Goal: Communication & Community: Answer question/provide support

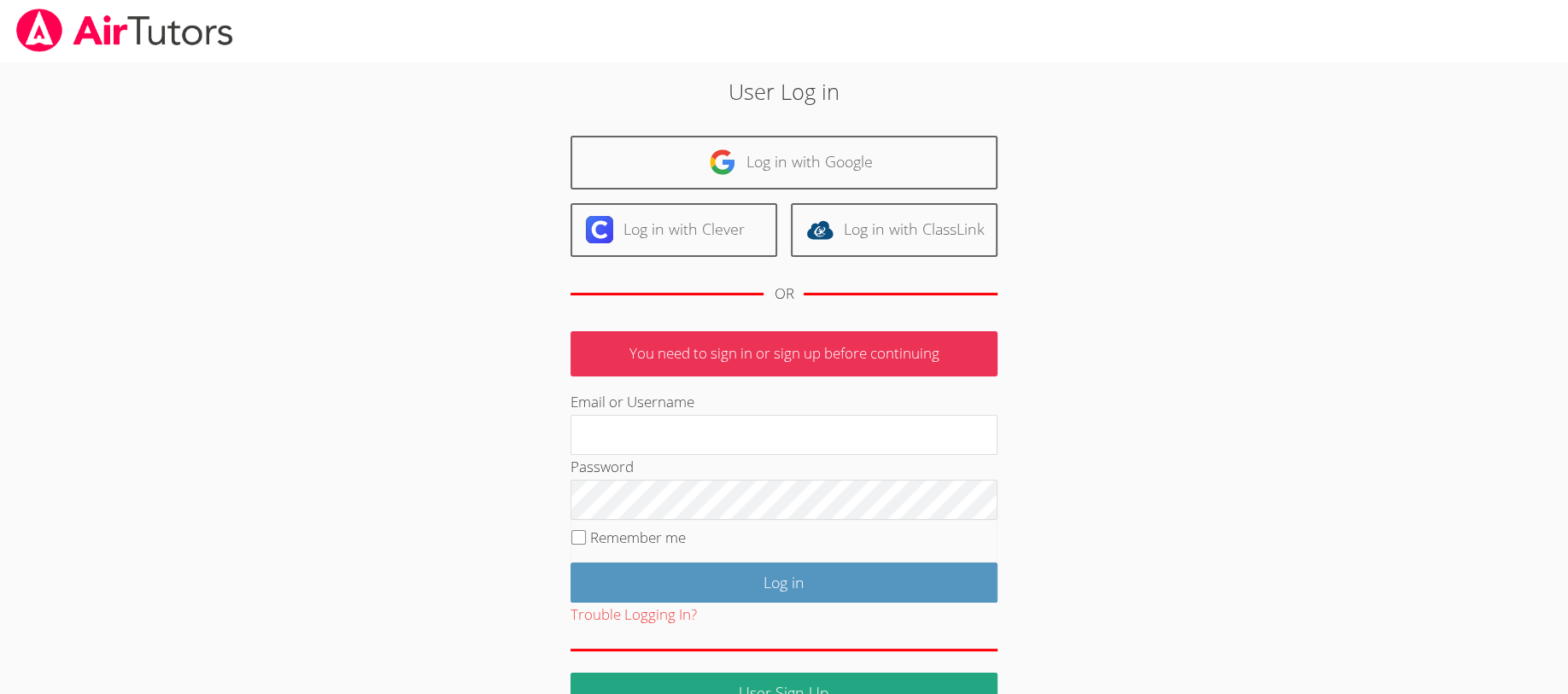
type input "[EMAIL_ADDRESS][DOMAIN_NAME]"
click at [764, 583] on input "Log in" at bounding box center [783, 582] width 427 height 40
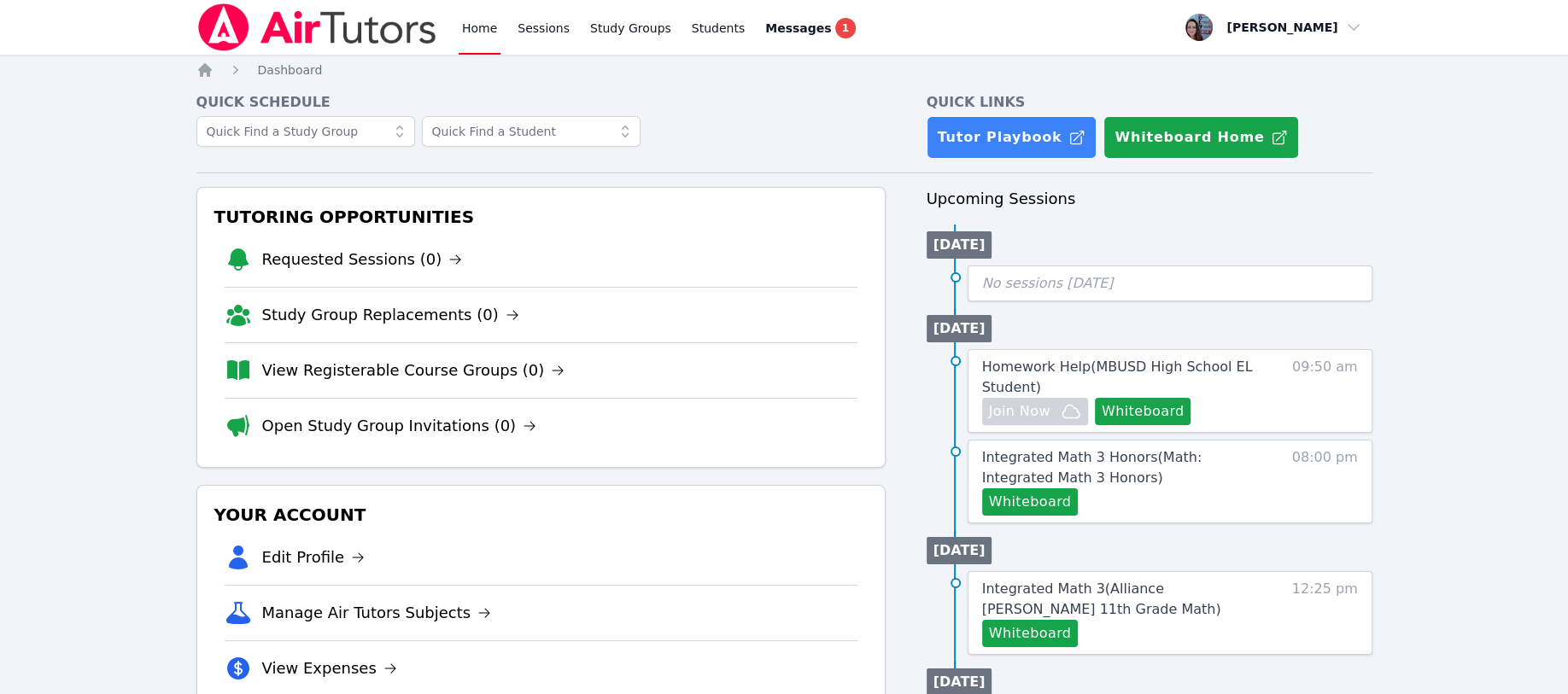
click at [787, 23] on span "Messages" at bounding box center [798, 28] width 66 height 17
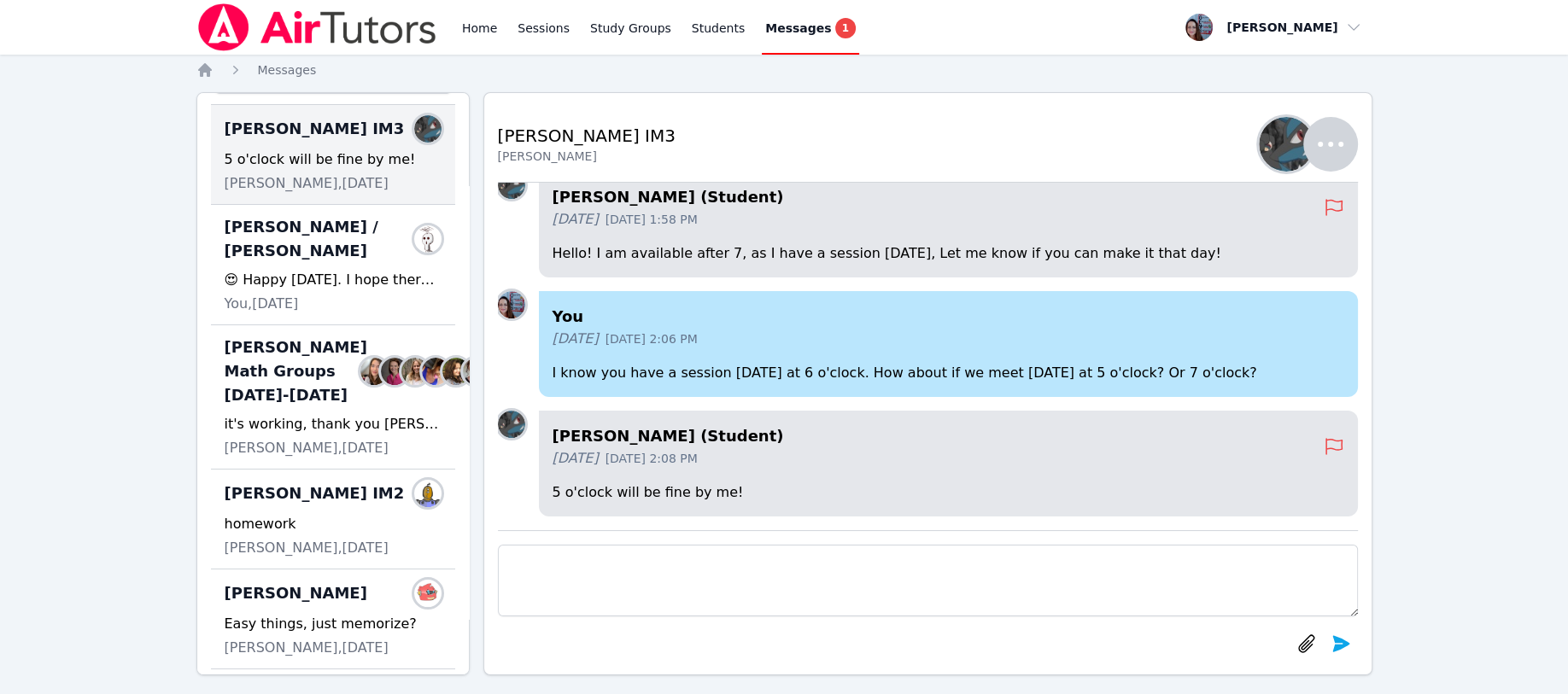
scroll to position [227, 0]
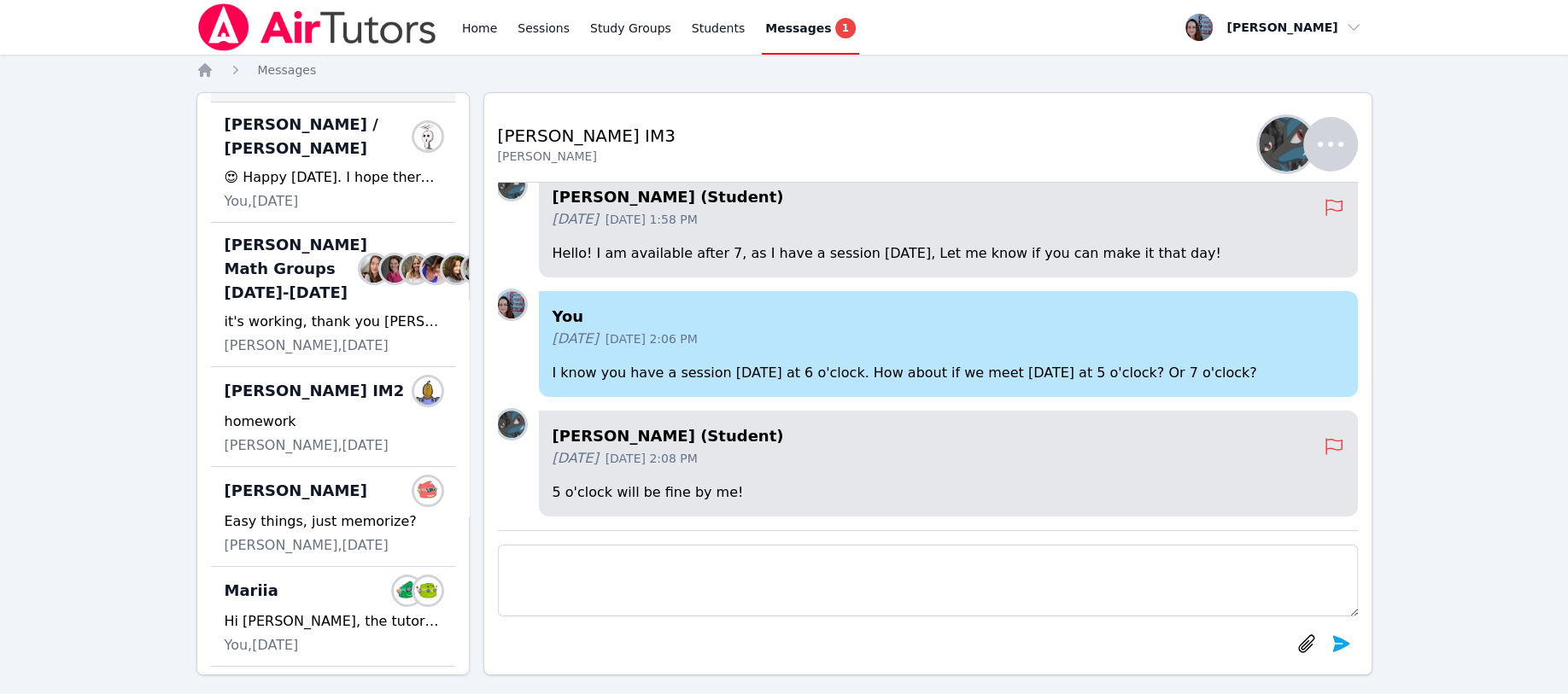
click at [296, 432] on div "homework" at bounding box center [332, 422] width 217 height 21
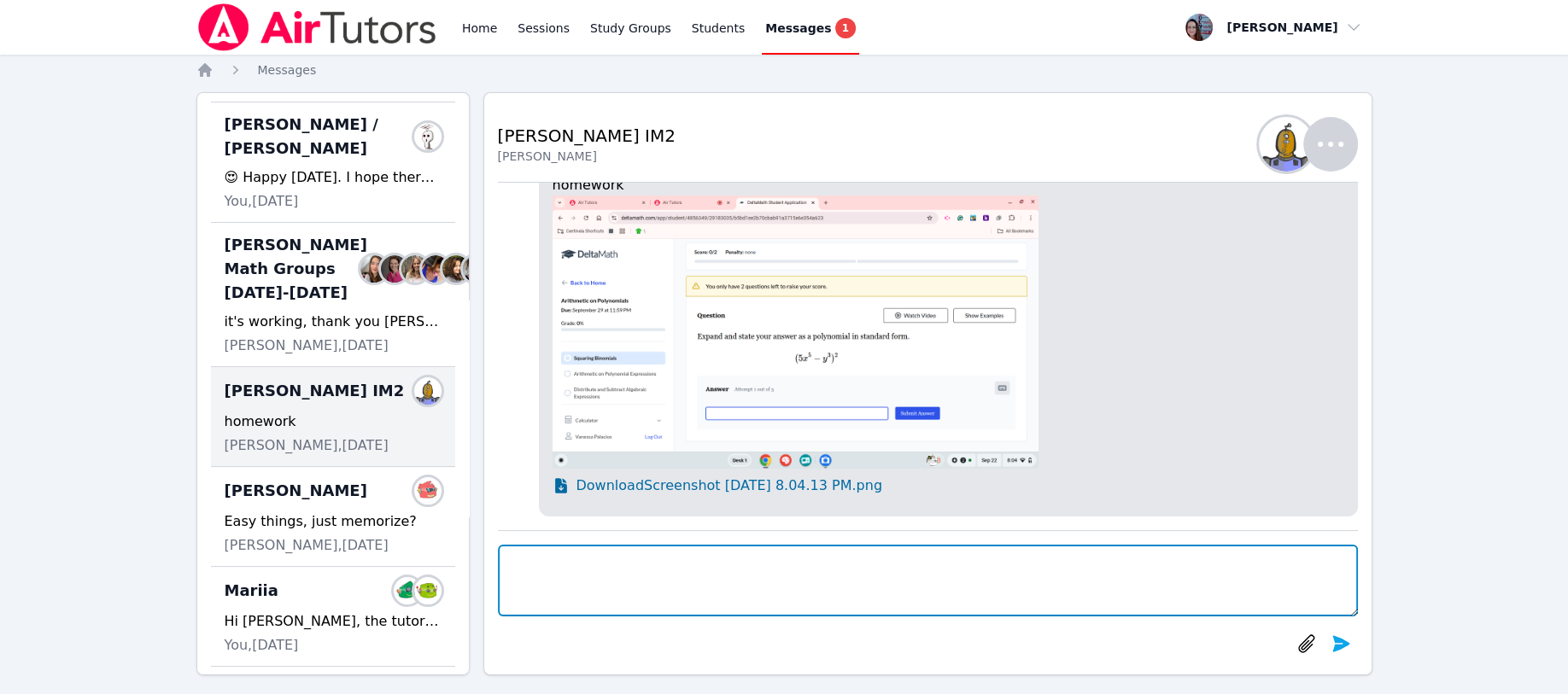
click at [535, 549] on textarea at bounding box center [927, 581] width 860 height 71
type textarea "z"
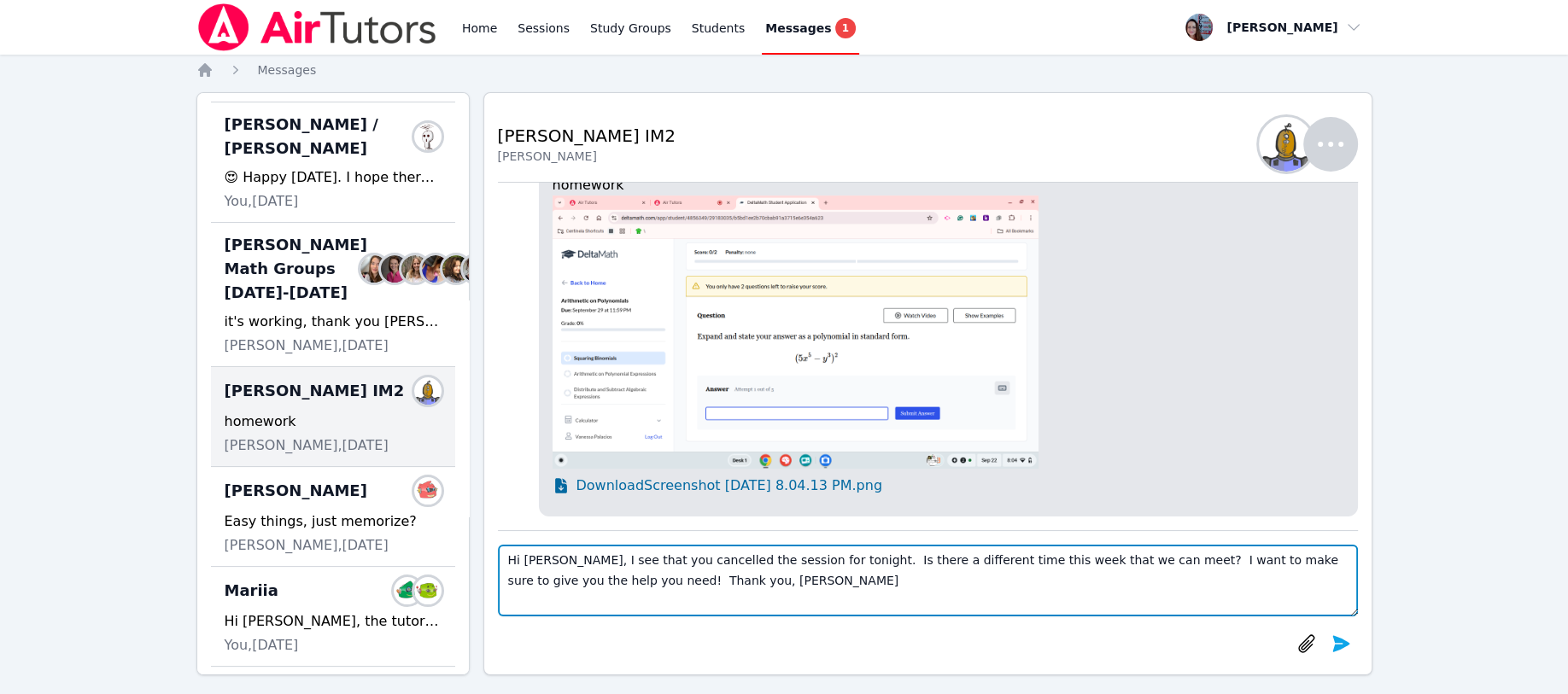
type textarea "Hi Vanessa, I see that you cancelled the session for tonight. Is there a differ…"
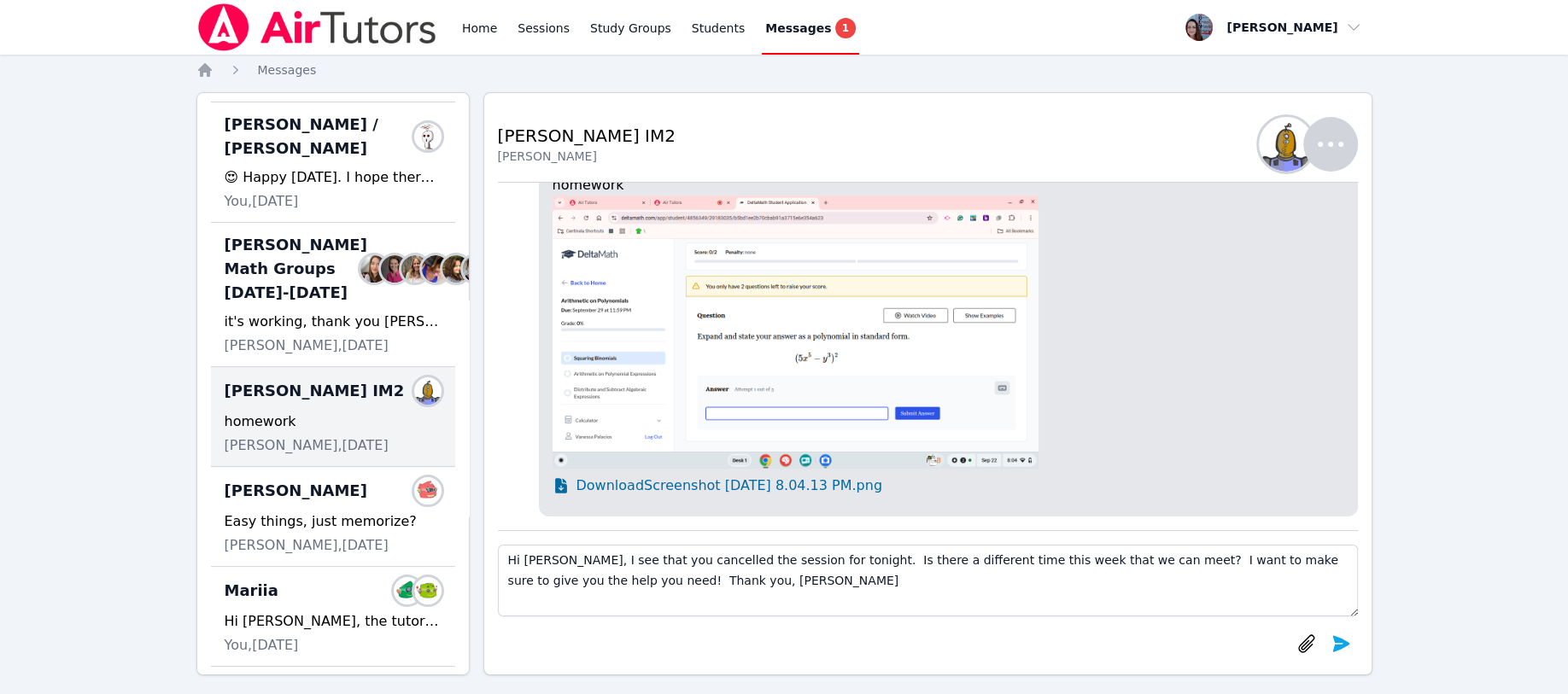
click at [1335, 638] on icon "submit" at bounding box center [1340, 642] width 17 height 16
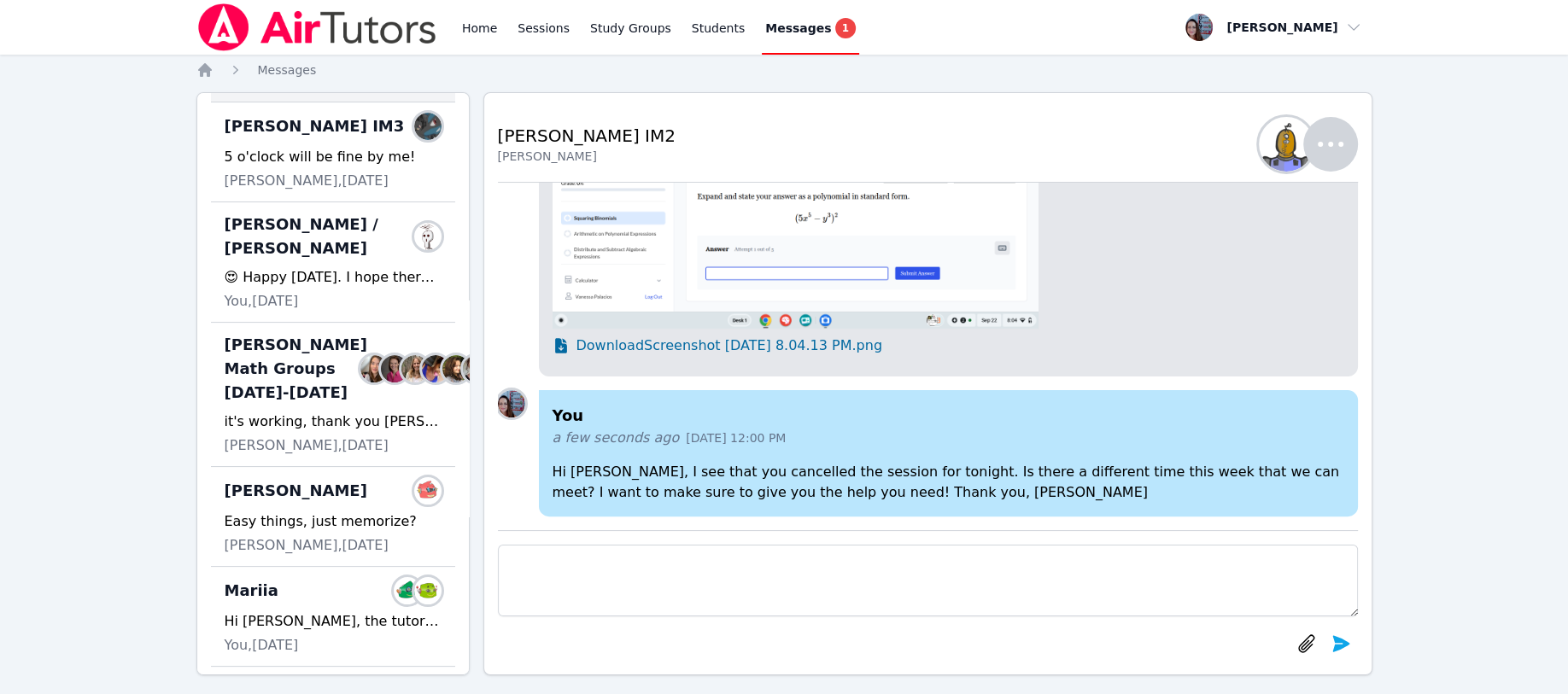
scroll to position [0, 0]
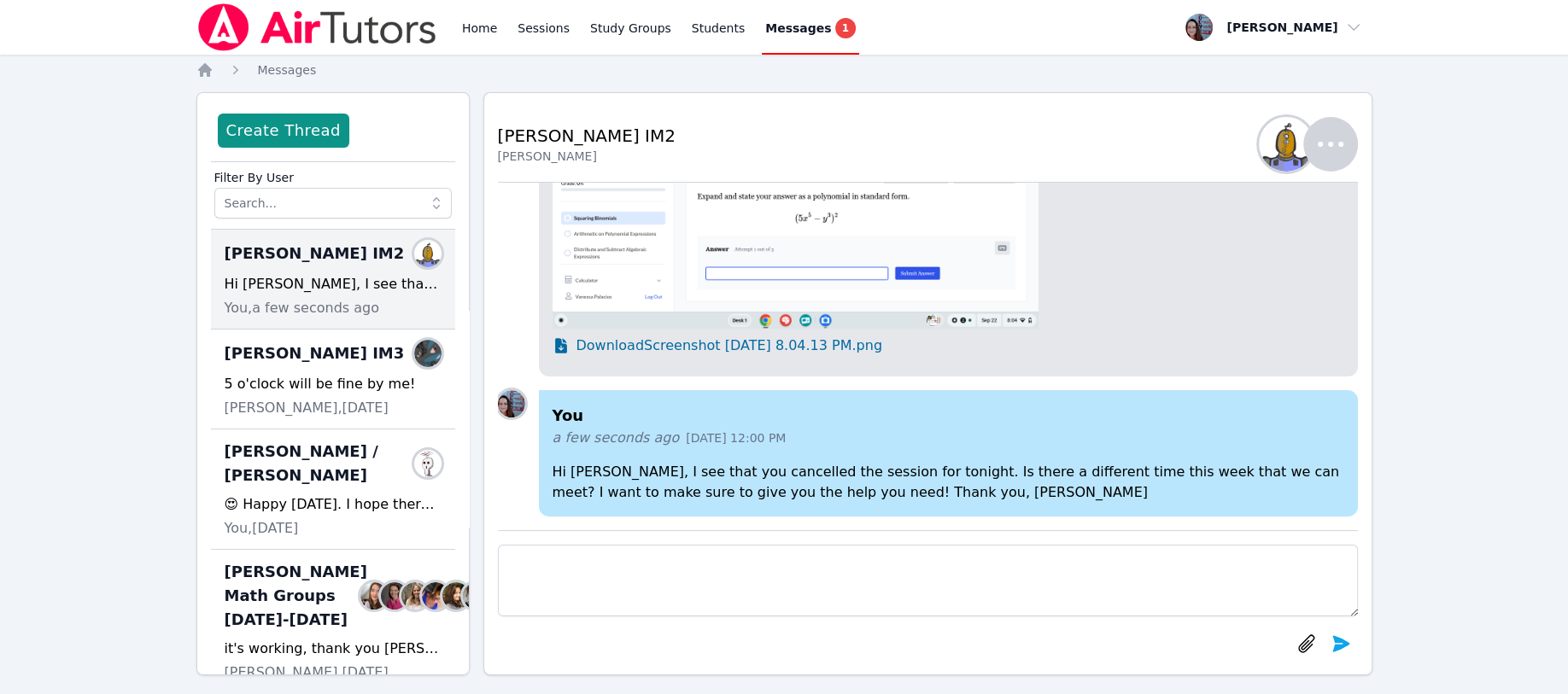
click at [494, 28] on link "Home" at bounding box center [479, 27] width 42 height 54
